Goal: Task Accomplishment & Management: Use online tool/utility

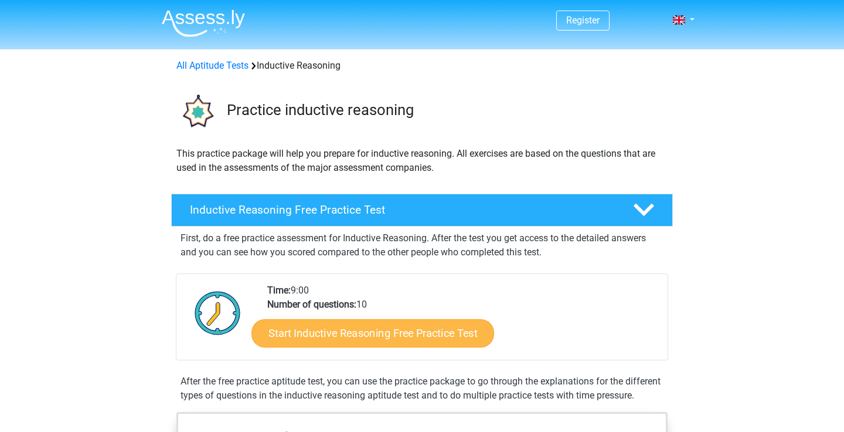
scroll to position [98, 0]
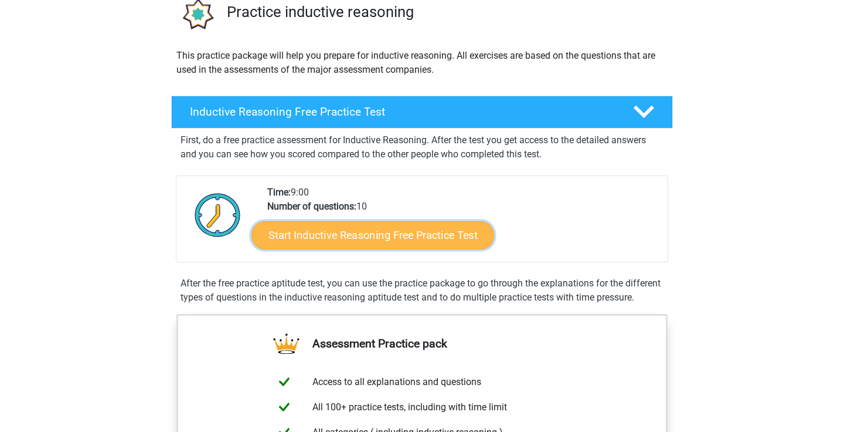
click at [420, 235] on link "Start Inductive Reasoning Free Practice Test" at bounding box center [373, 234] width 243 height 28
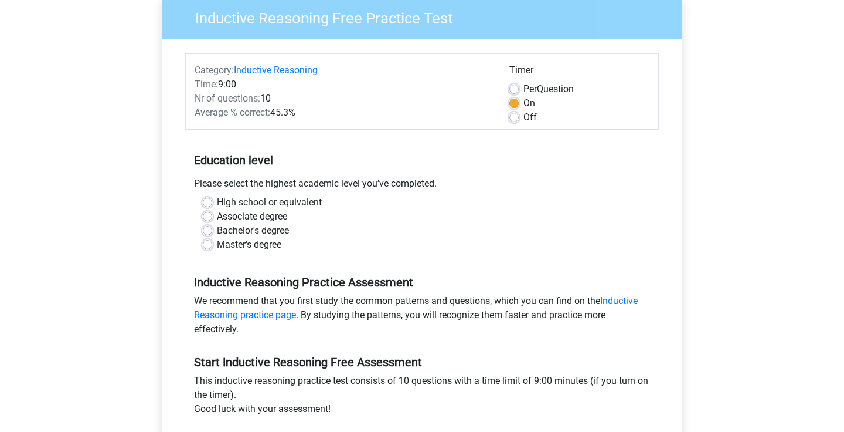
scroll to position [117, 0]
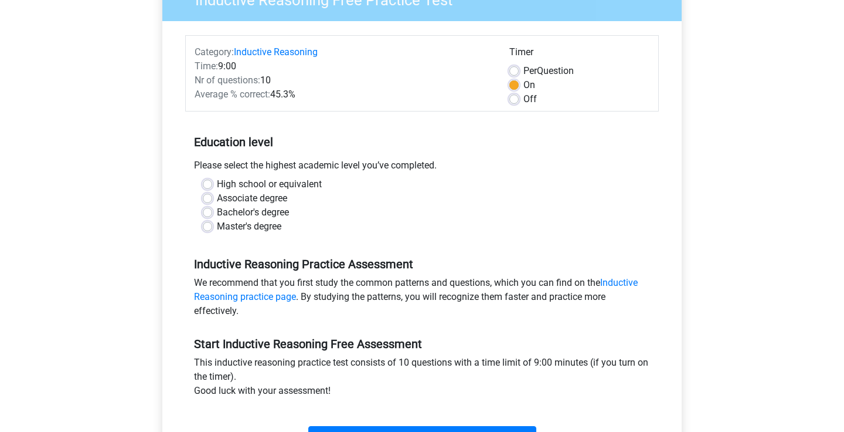
click at [243, 186] on label "High school or equivalent" at bounding box center [269, 184] width 105 height 14
click at [212, 186] on input "High school or equivalent" at bounding box center [207, 183] width 9 height 12
radio input "true"
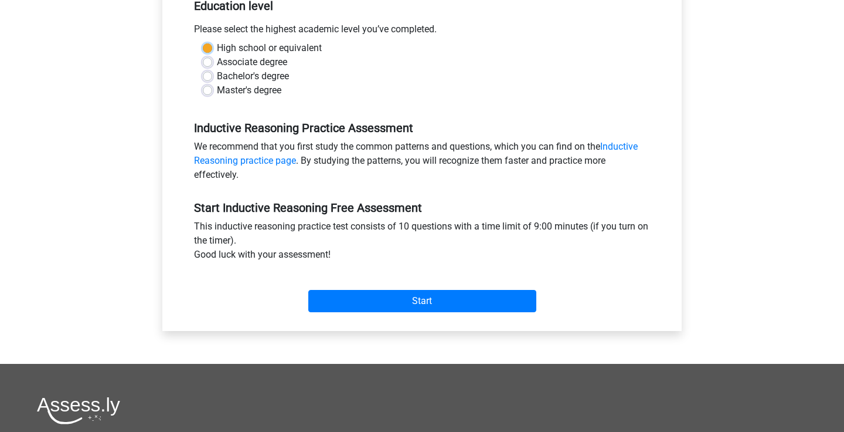
scroll to position [266, 0]
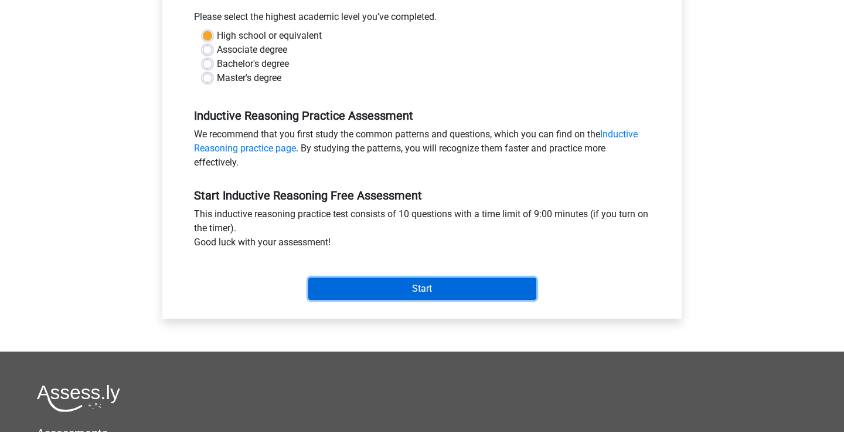
click at [352, 285] on input "Start" at bounding box center [422, 288] width 228 height 22
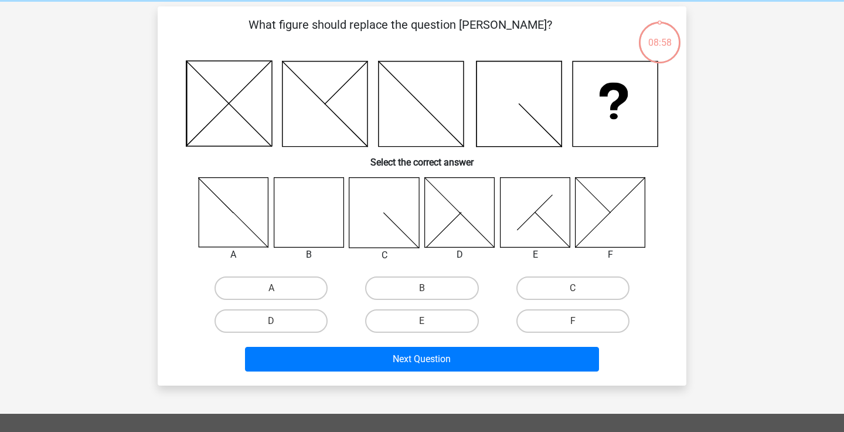
scroll to position [43, 0]
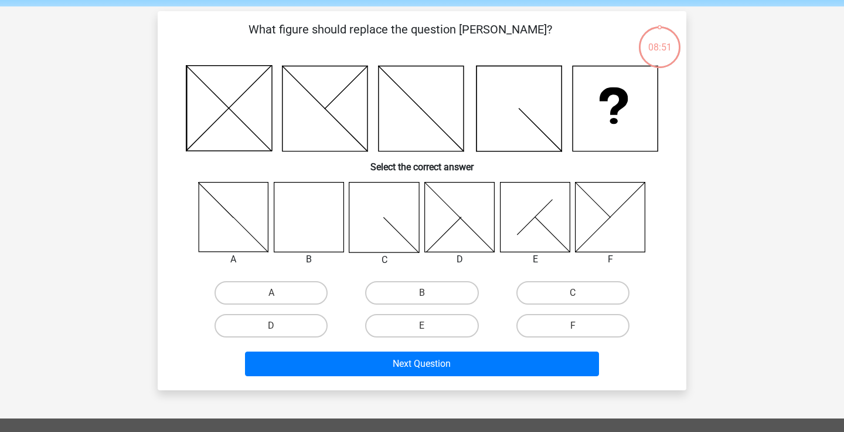
drag, startPoint x: 352, startPoint y: 29, endPoint x: 371, endPoint y: 34, distance: 18.9
click at [371, 34] on p "What figure should replace the question [PERSON_NAME]?" at bounding box center [400, 38] width 447 height 35
click at [448, 298] on label "B" at bounding box center [421, 292] width 113 height 23
click at [430, 298] on input "B" at bounding box center [426, 297] width 8 height 8
radio input "true"
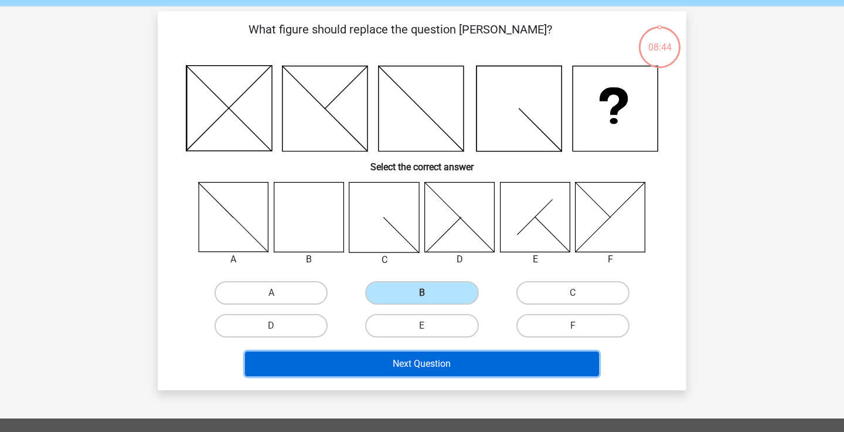
click at [448, 363] on button "Next Question" at bounding box center [422, 363] width 355 height 25
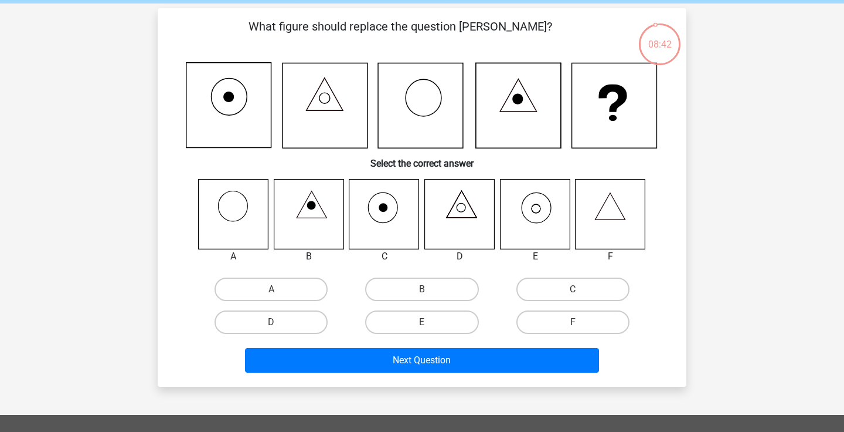
scroll to position [44, 0]
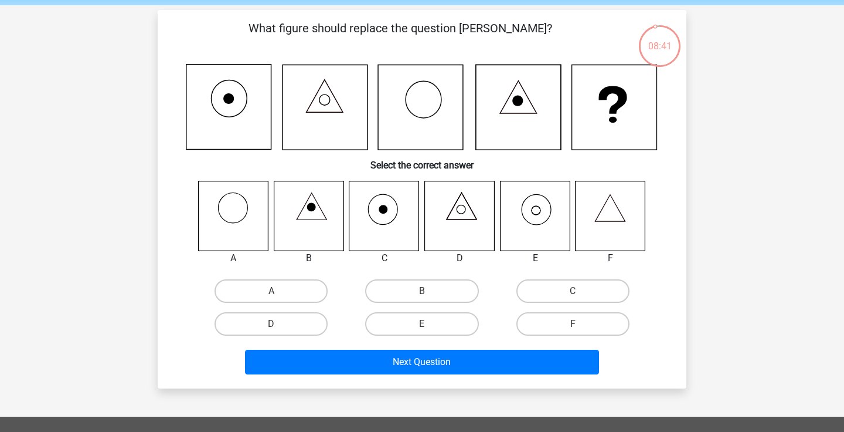
drag, startPoint x: 419, startPoint y: 27, endPoint x: 453, endPoint y: 26, distance: 34.0
click at [453, 26] on p "What figure should replace the question [PERSON_NAME]?" at bounding box center [400, 36] width 447 height 35
click at [623, 216] on icon at bounding box center [611, 216] width 70 height 70
click at [554, 325] on label "F" at bounding box center [573, 323] width 113 height 23
click at [573, 325] on input "F" at bounding box center [577, 328] width 8 height 8
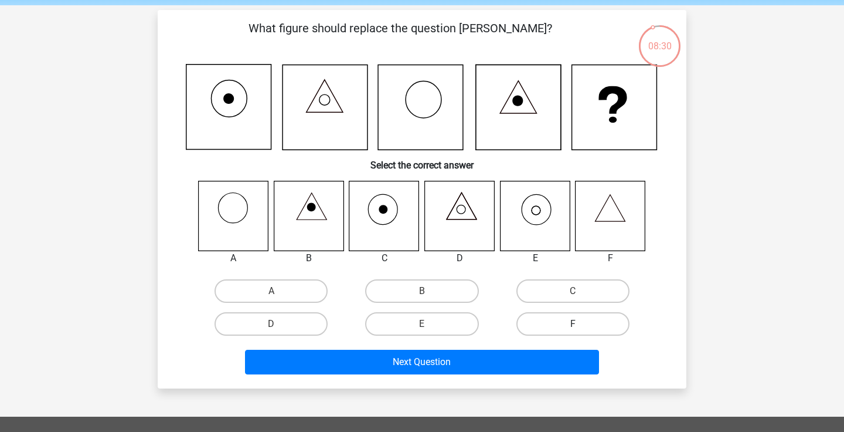
radio input "true"
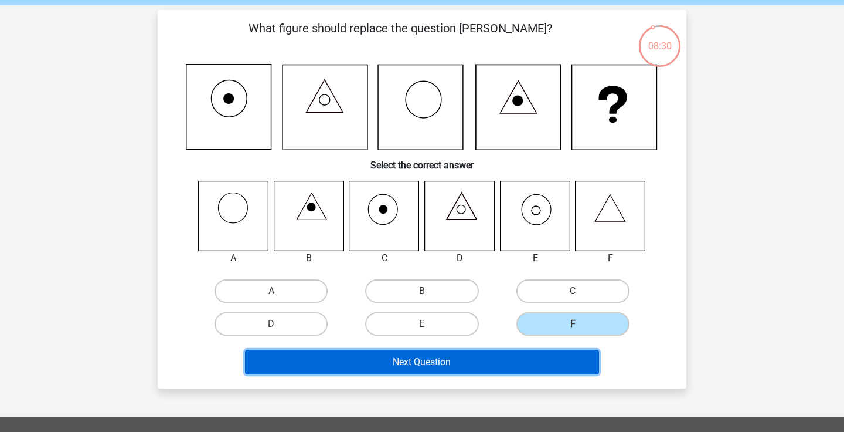
click at [510, 358] on button "Next Question" at bounding box center [422, 361] width 355 height 25
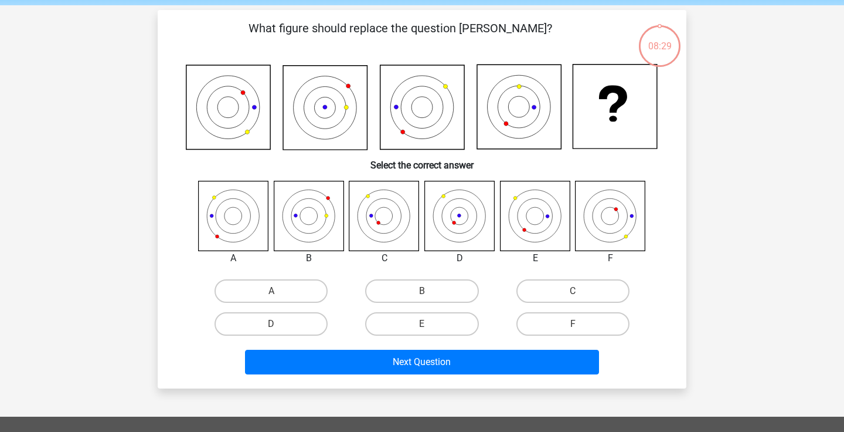
scroll to position [54, 0]
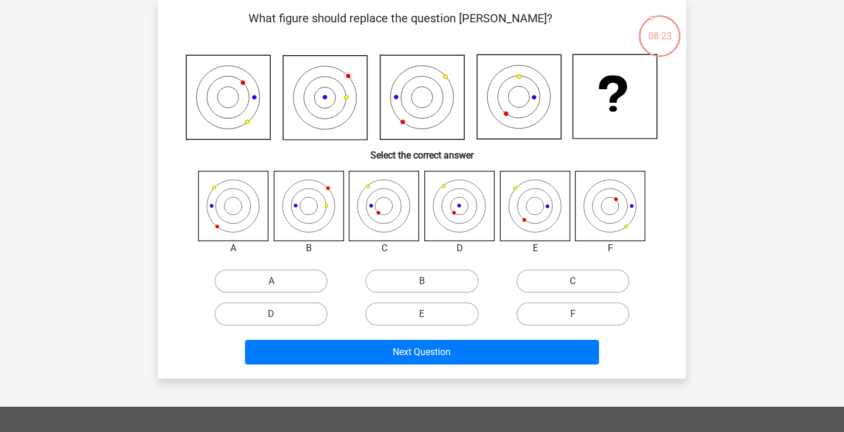
drag, startPoint x: 321, startPoint y: 9, endPoint x: 370, endPoint y: 21, distance: 50.6
click at [370, 21] on div "What figure should replace the question [PERSON_NAME]? Select the correct answe…" at bounding box center [422, 189] width 529 height 378
click at [547, 209] on icon at bounding box center [535, 206] width 70 height 70
click at [469, 313] on label "E" at bounding box center [421, 313] width 113 height 23
click at [430, 314] on input "E" at bounding box center [426, 318] width 8 height 8
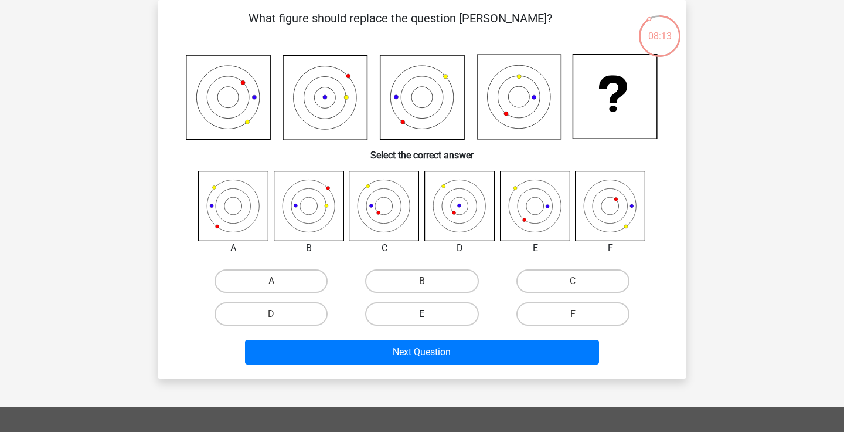
radio input "true"
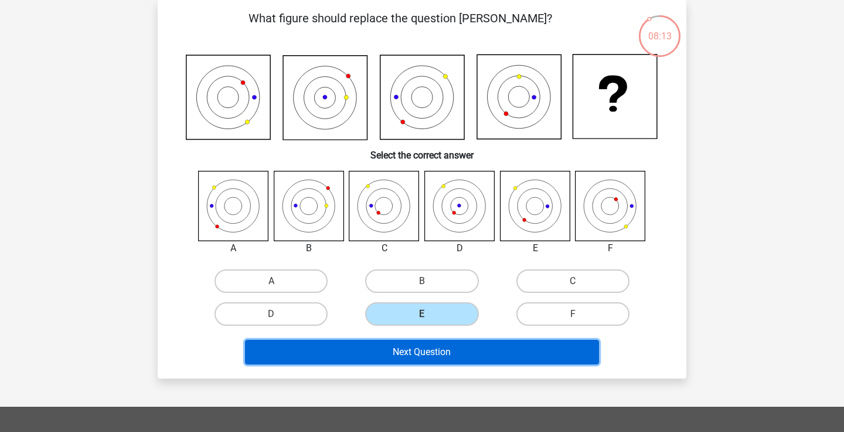
click at [463, 354] on button "Next Question" at bounding box center [422, 352] width 355 height 25
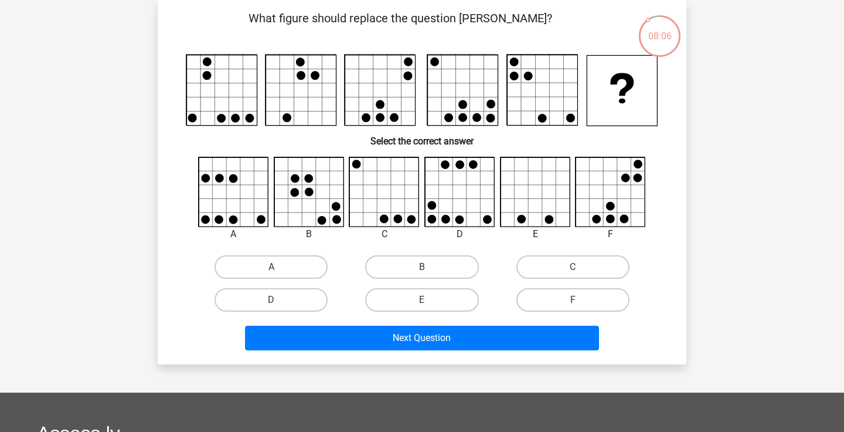
click at [533, 192] on icon at bounding box center [536, 192] width 70 height 70
click at [422, 306] on input "E" at bounding box center [426, 304] width 8 height 8
radio input "true"
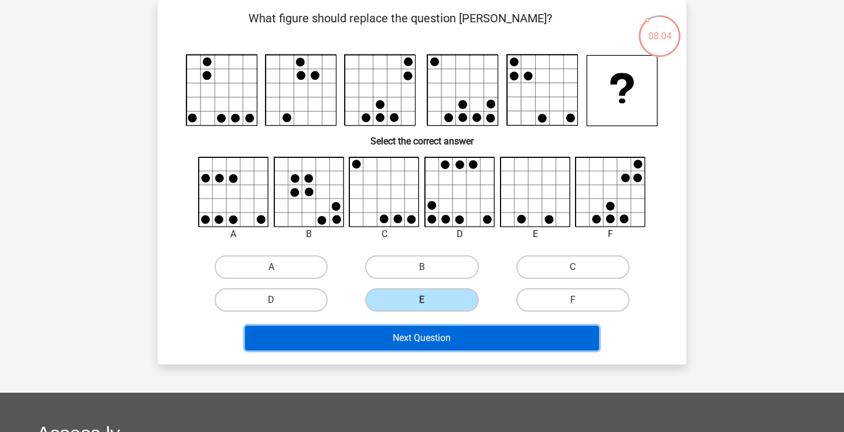
click at [421, 343] on button "Next Question" at bounding box center [422, 337] width 355 height 25
